Goal: Check status: Check status

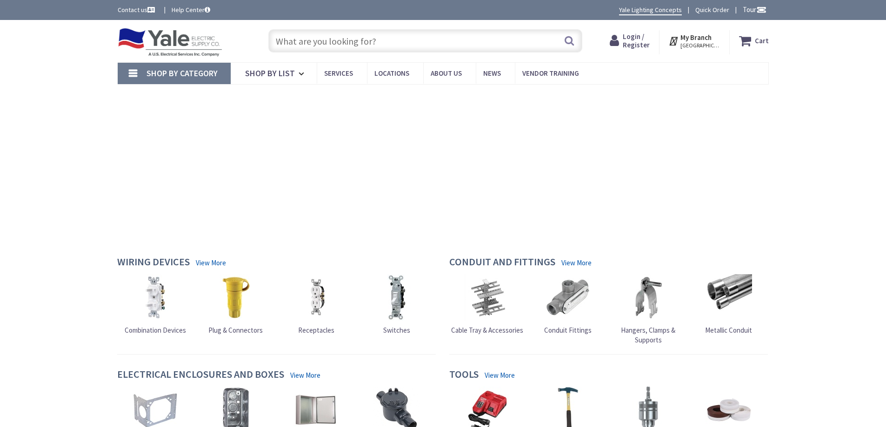
type input "[PERSON_NAME][GEOGRAPHIC_DATA][PERSON_NAME], [GEOGRAPHIC_DATA]"
click at [637, 38] on span "Login / Register" at bounding box center [636, 40] width 27 height 17
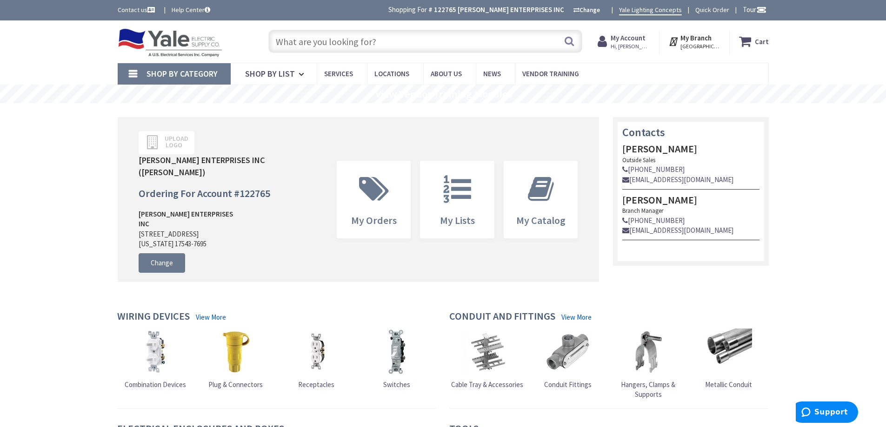
click at [636, 41] on strong "My Account" at bounding box center [628, 37] width 35 height 9
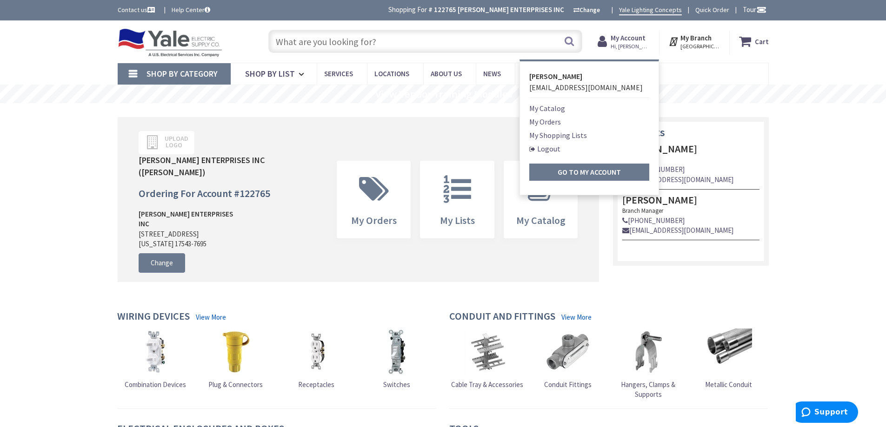
click at [549, 123] on link "My Orders" at bounding box center [545, 121] width 32 height 11
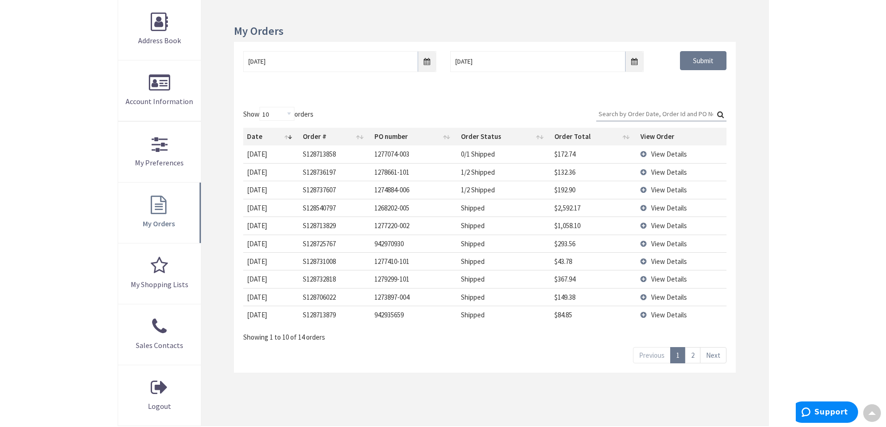
scroll to position [140, 0]
click at [616, 113] on input "Search:" at bounding box center [661, 113] width 130 height 14
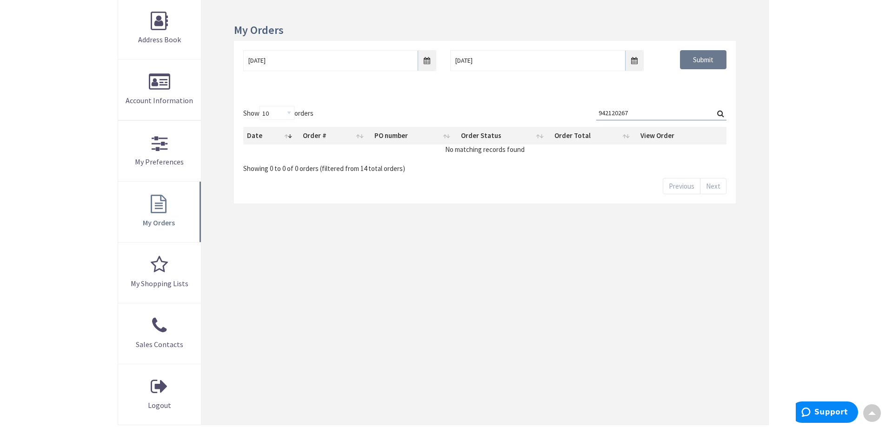
type input "942120267"
click at [428, 62] on input "9/2/2025" at bounding box center [339, 60] width 193 height 21
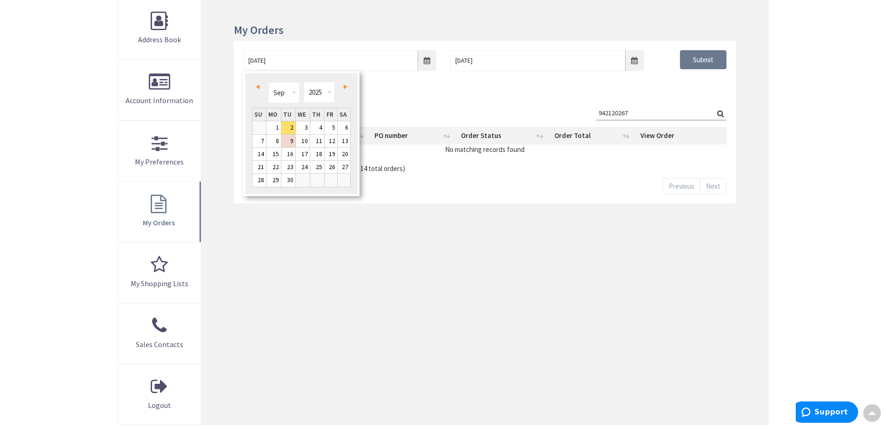
click at [259, 88] on span "Prev" at bounding box center [258, 87] width 4 height 5
click at [275, 182] on link "25" at bounding box center [273, 180] width 14 height 13
type input "08/25/2025"
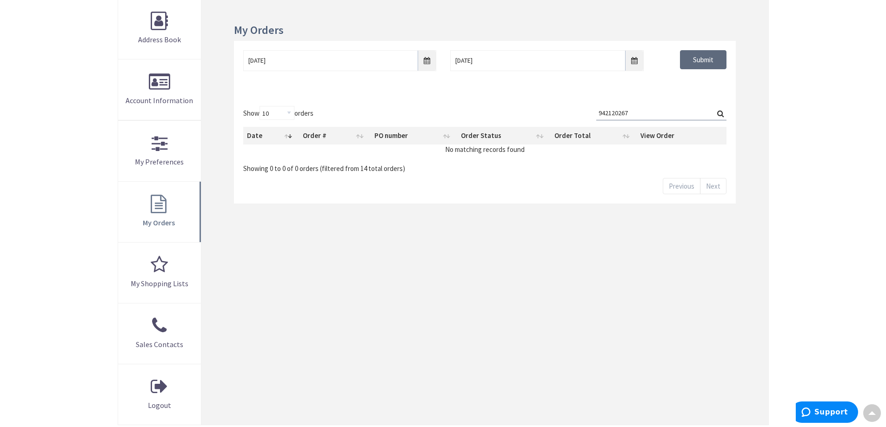
click at [706, 62] on input "Submit" at bounding box center [703, 60] width 47 height 20
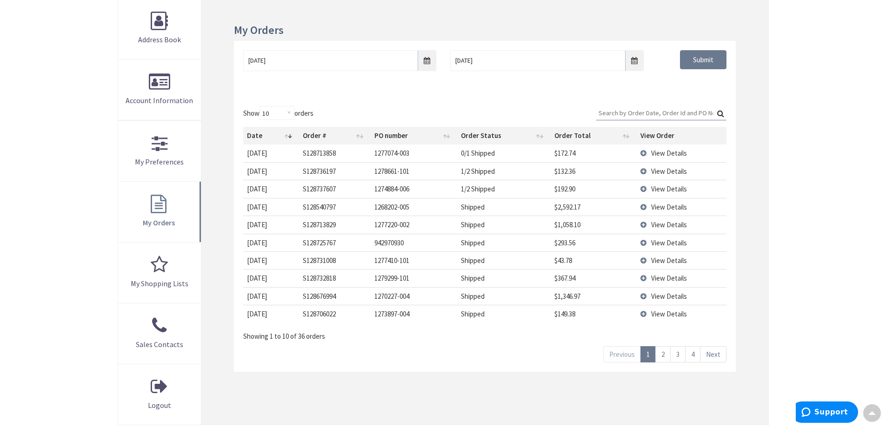
click at [625, 114] on input "Search:" at bounding box center [661, 113] width 130 height 14
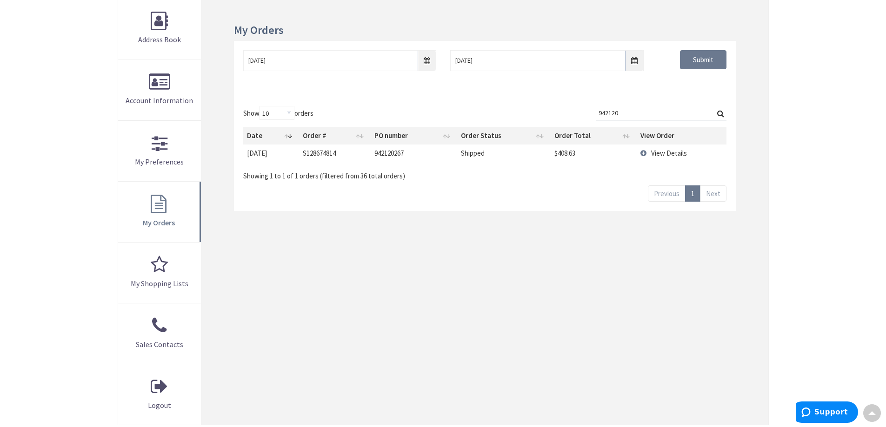
type input "942120"
click at [676, 153] on span "View Details" at bounding box center [669, 153] width 36 height 9
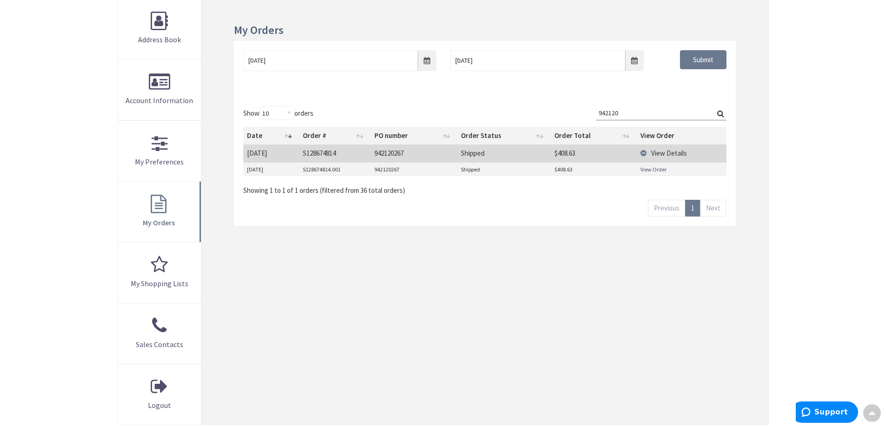
click at [655, 170] on link "View Order" at bounding box center [653, 170] width 26 height 8
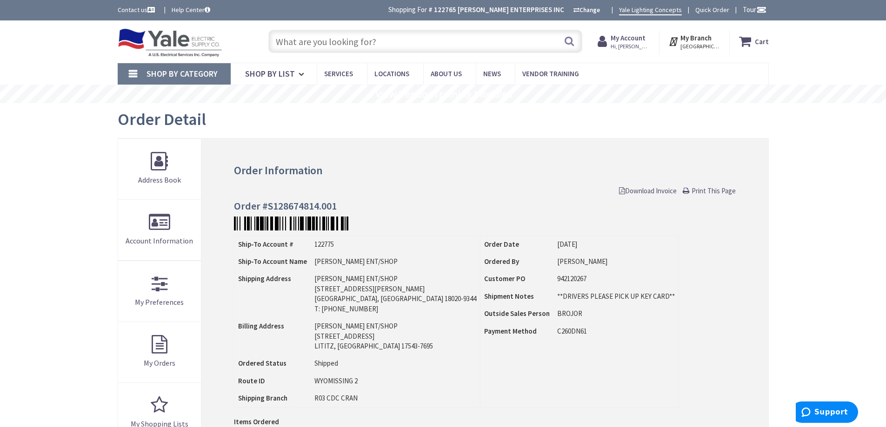
click at [631, 41] on strong "My Account" at bounding box center [628, 37] width 35 height 9
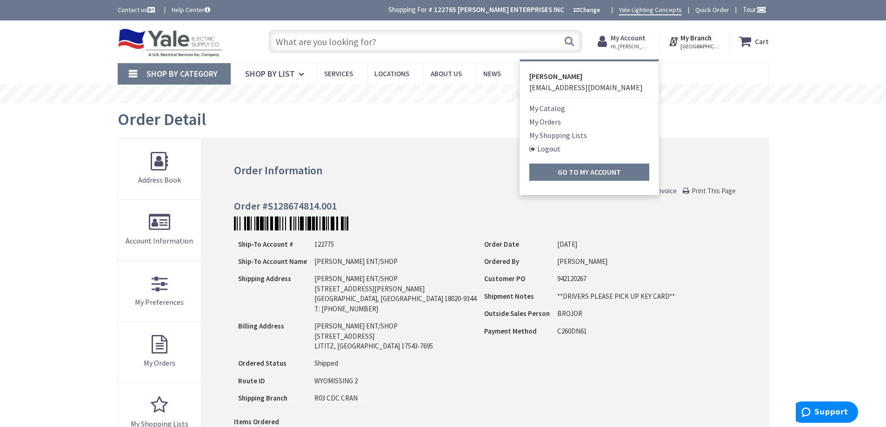
click at [552, 121] on link "My Orders" at bounding box center [545, 121] width 32 height 11
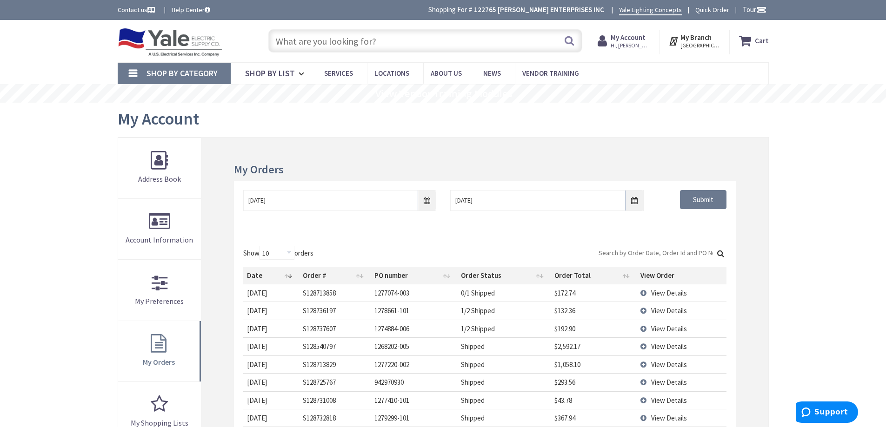
click at [632, 250] on input "Search:" at bounding box center [661, 253] width 130 height 14
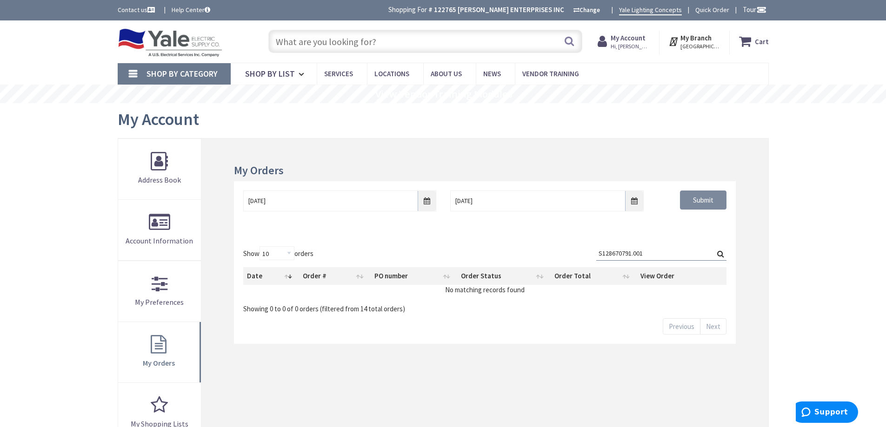
type input "S128670791.001"
click at [703, 202] on input "Submit" at bounding box center [703, 201] width 47 height 20
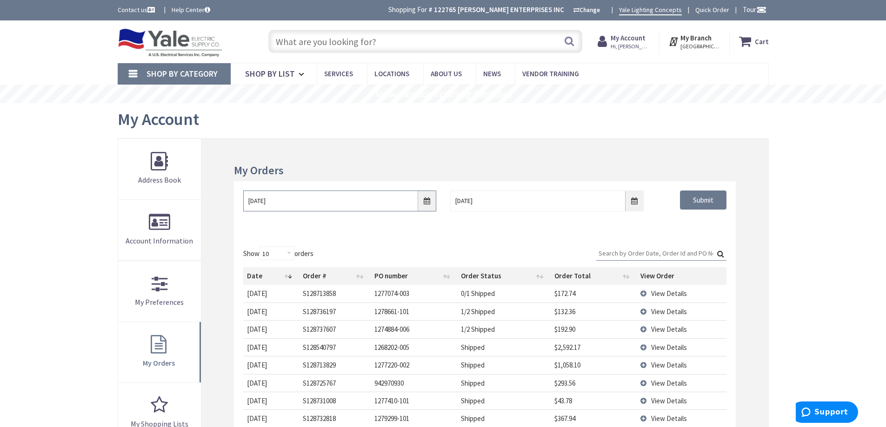
click at [426, 200] on input "9/2/2025" at bounding box center [339, 201] width 193 height 21
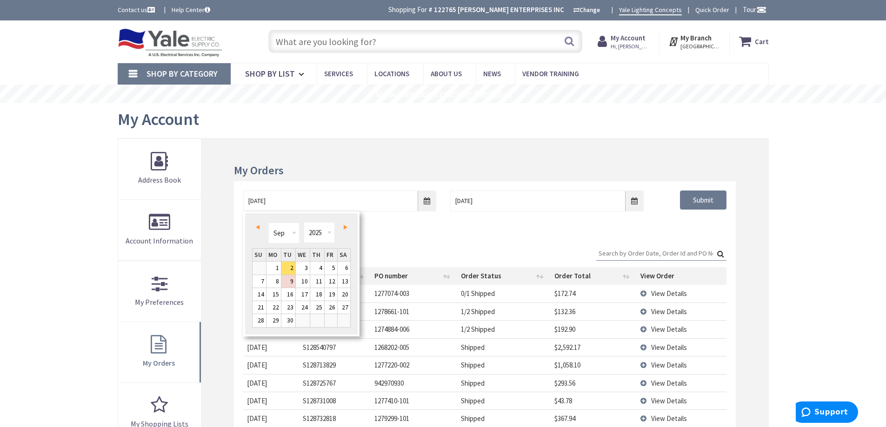
click at [259, 227] on link "Prev" at bounding box center [259, 227] width 13 height 13
click at [275, 320] on link "25" at bounding box center [273, 320] width 14 height 13
type input "08/25/2025"
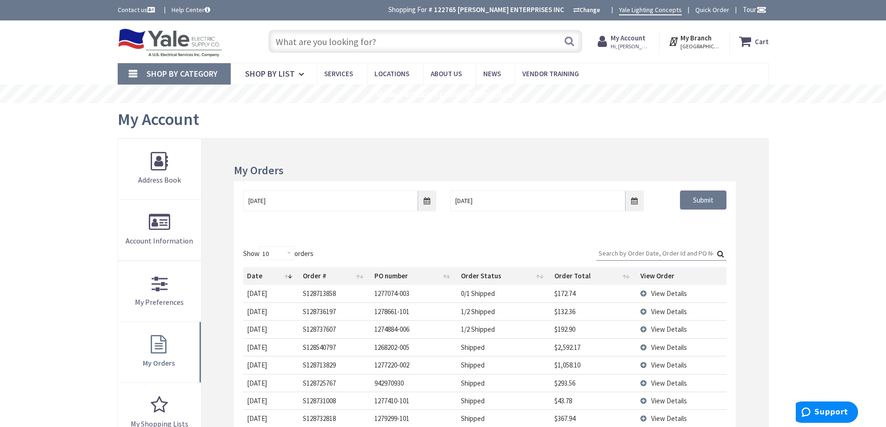
click at [615, 253] on input "Search:" at bounding box center [661, 253] width 130 height 14
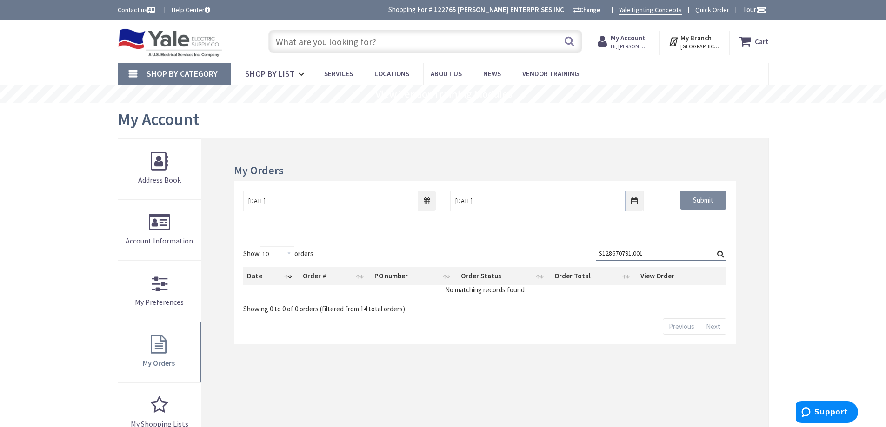
type input "S128670791.001"
click at [700, 195] on input "Submit" at bounding box center [703, 201] width 47 height 20
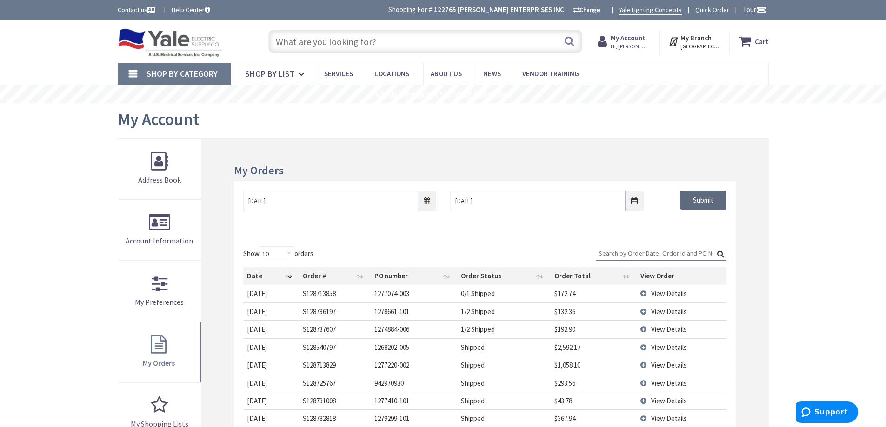
scroll to position [93, 0]
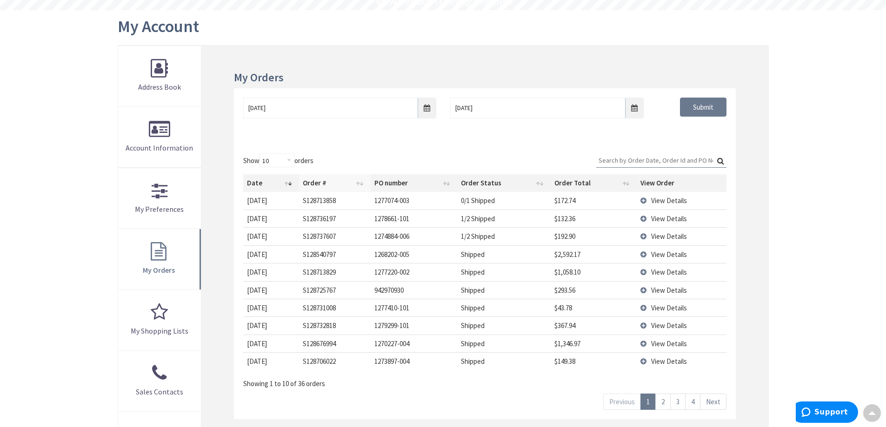
click at [359, 184] on th "Order #" at bounding box center [335, 183] width 72 height 18
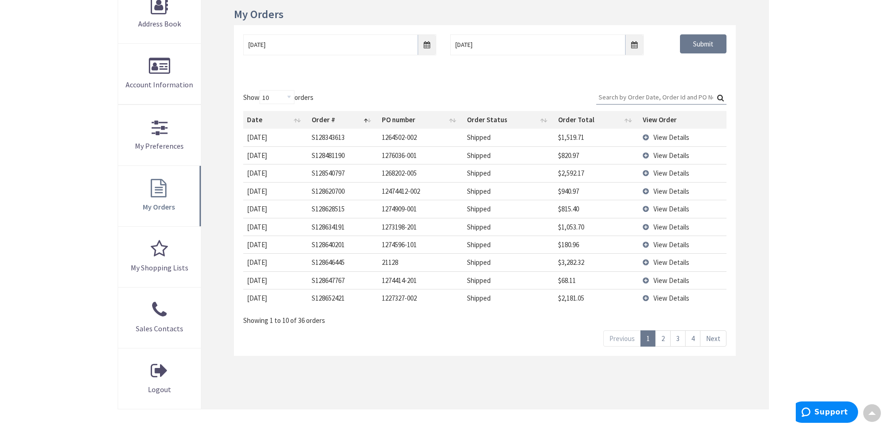
scroll to position [140, 0]
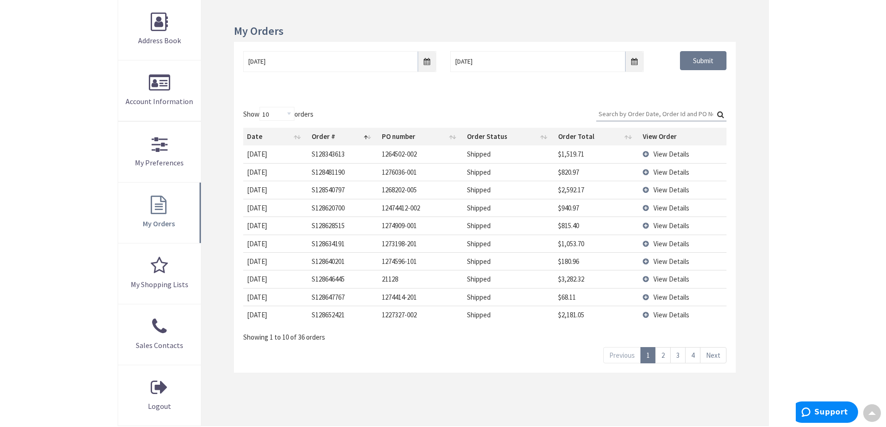
click at [665, 357] on link "2" at bounding box center [662, 355] width 15 height 16
click at [295, 139] on th "Date" at bounding box center [275, 137] width 65 height 18
click at [302, 139] on th "Date" at bounding box center [275, 137] width 65 height 18
click at [662, 355] on link "2" at bounding box center [662, 355] width 15 height 16
click at [679, 355] on link "3" at bounding box center [677, 355] width 15 height 16
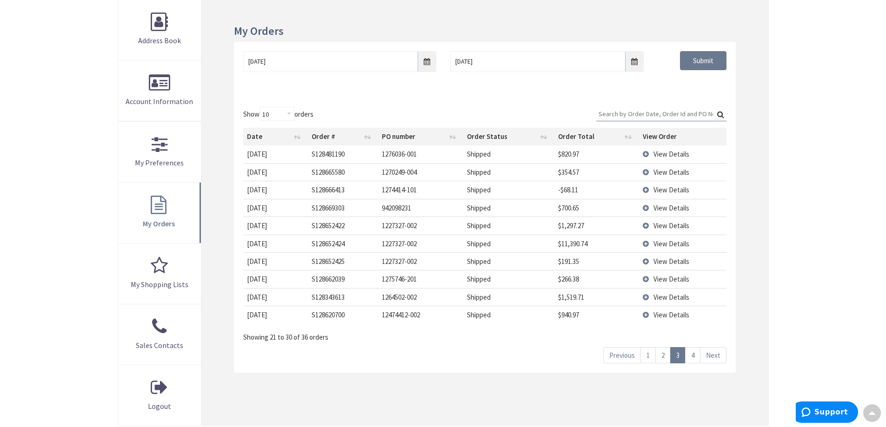
click at [692, 355] on link "4" at bounding box center [692, 355] width 15 height 16
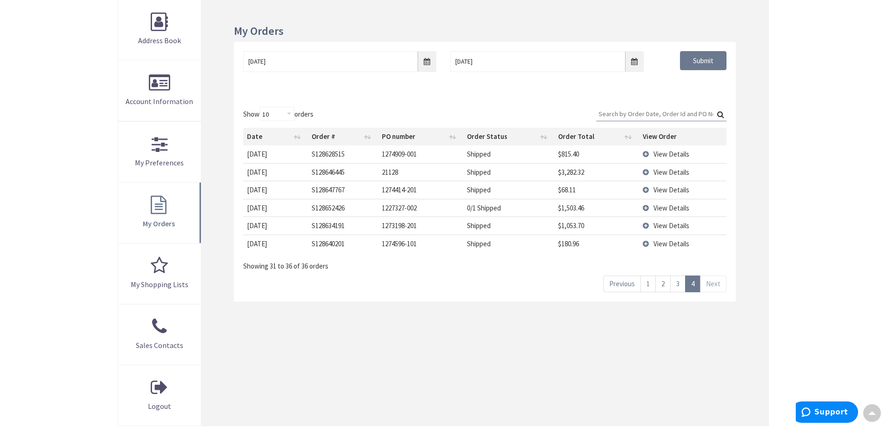
click at [606, 114] on input "Search:" at bounding box center [661, 114] width 130 height 14
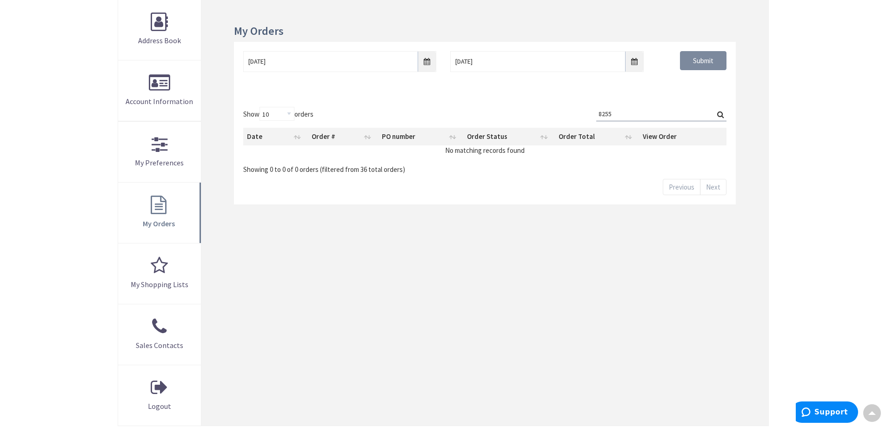
type input "8255"
click at [709, 55] on input "Submit" at bounding box center [703, 61] width 47 height 20
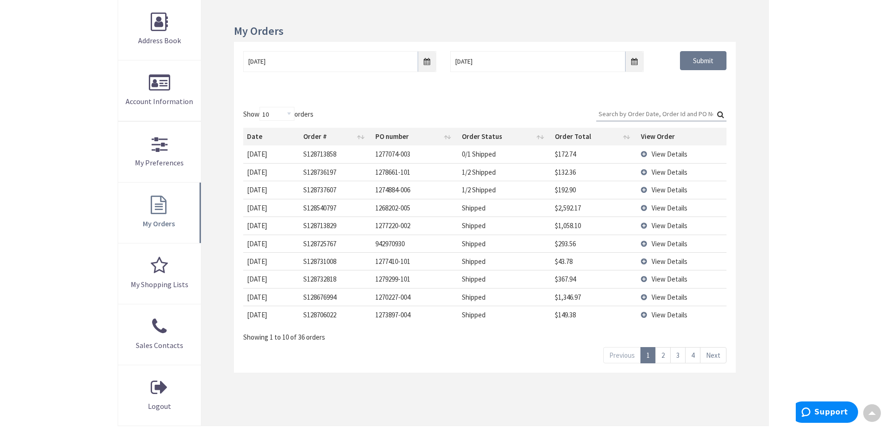
click at [665, 353] on link "2" at bounding box center [662, 355] width 15 height 16
click at [679, 357] on link "3" at bounding box center [677, 355] width 15 height 16
click at [692, 355] on link "4" at bounding box center [692, 355] width 15 height 16
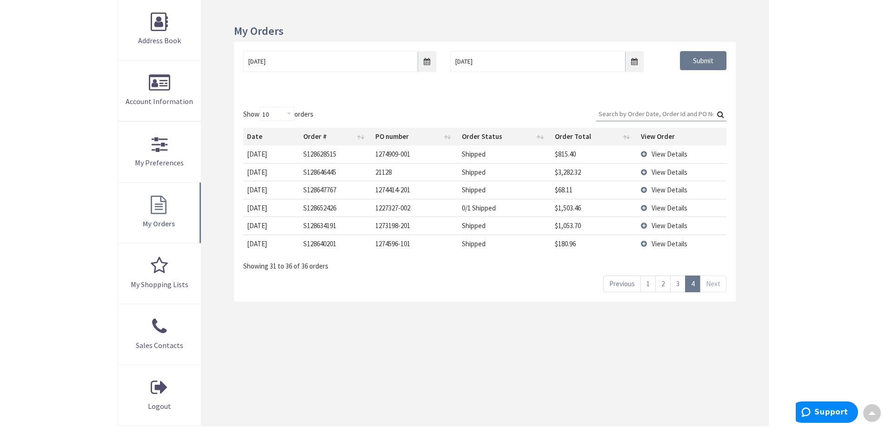
click at [714, 286] on link "Next" at bounding box center [713, 284] width 27 height 16
click at [646, 286] on link "1" at bounding box center [647, 284] width 15 height 16
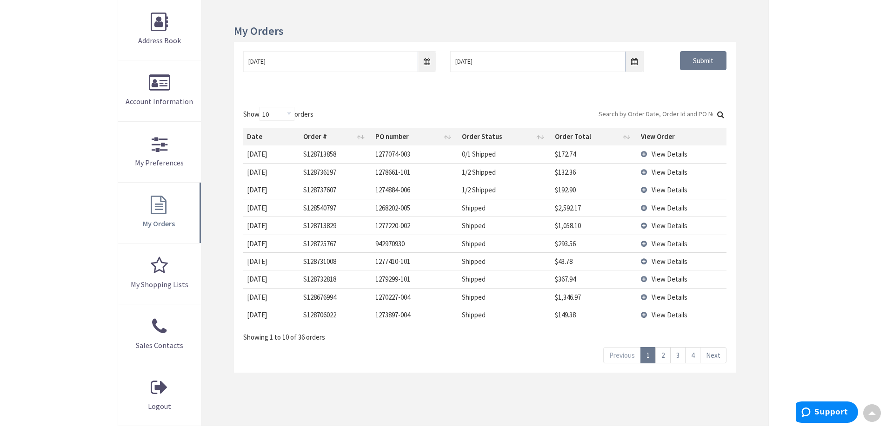
click at [664, 356] on link "2" at bounding box center [662, 355] width 15 height 16
click at [675, 356] on link "3" at bounding box center [677, 355] width 15 height 16
click at [693, 356] on link "4" at bounding box center [692, 355] width 15 height 16
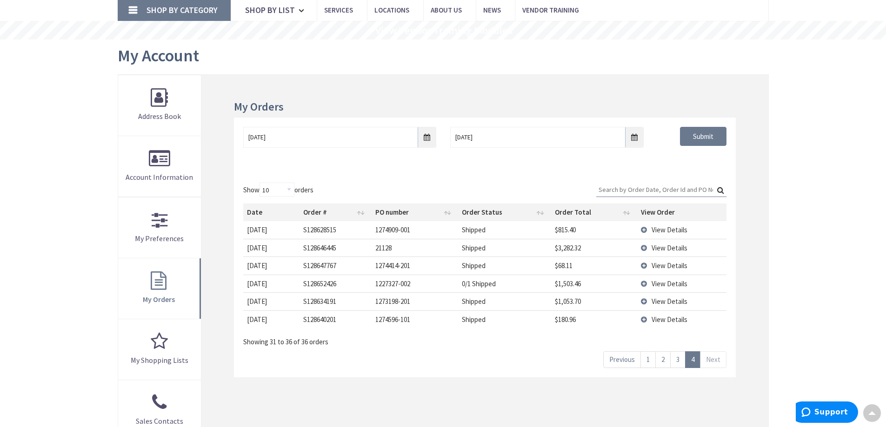
scroll to position [0, 0]
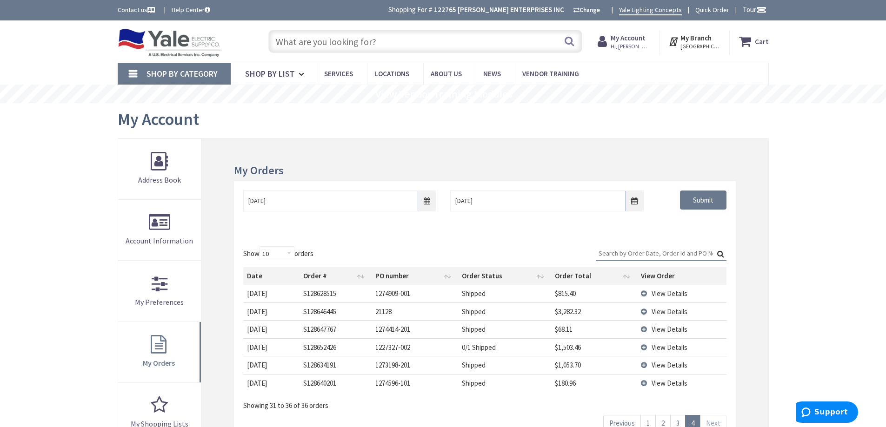
click at [629, 38] on strong "My Account" at bounding box center [628, 37] width 35 height 9
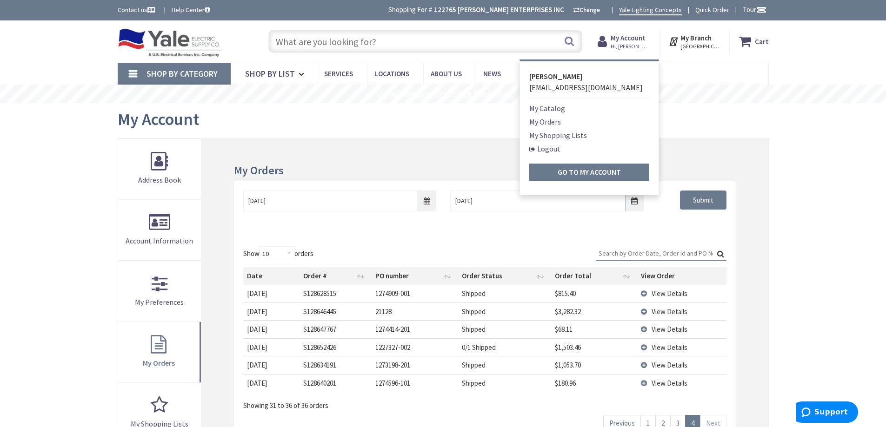
click at [555, 152] on link "Logout" at bounding box center [544, 148] width 31 height 11
